Goal: Entertainment & Leisure: Browse casually

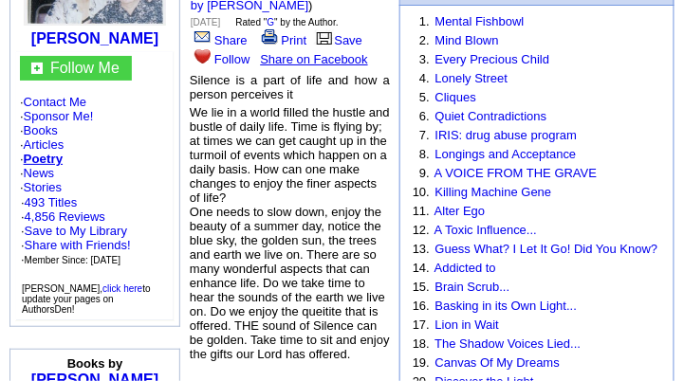
scroll to position [380, 0]
